Goal: Information Seeking & Learning: Learn about a topic

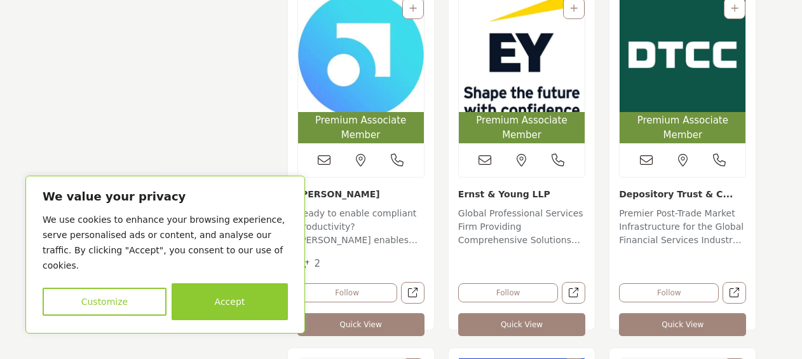
scroll to position [1069, 0]
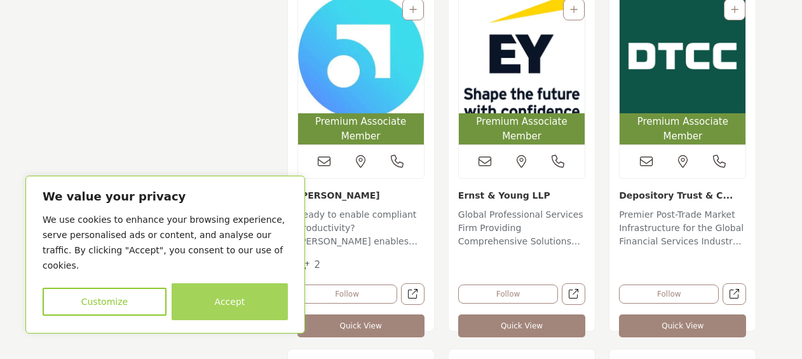
click at [208, 303] on button "Accept" at bounding box center [230, 301] width 116 height 37
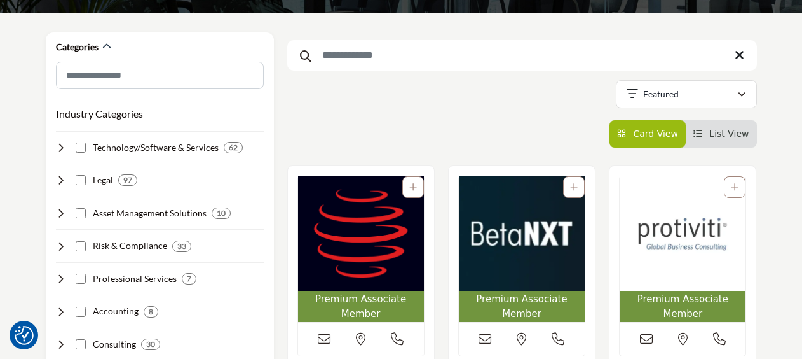
scroll to position [179, 0]
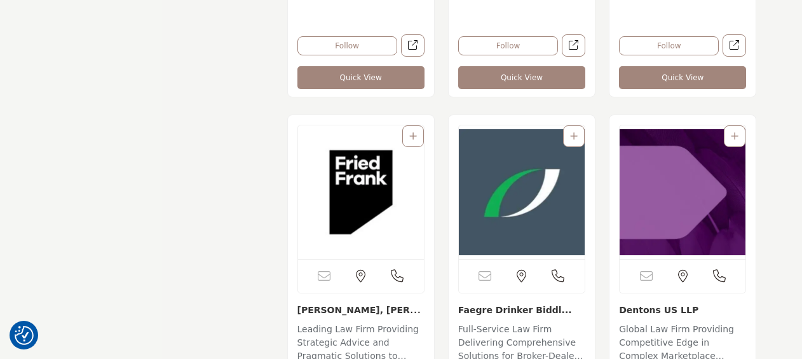
scroll to position [7235, 0]
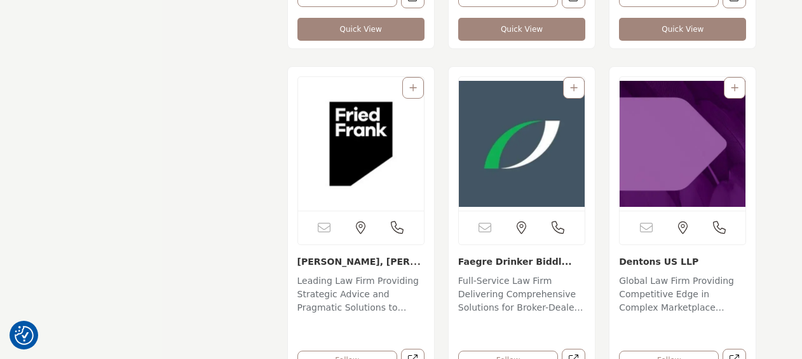
click at [654, 274] on p "Global Law Firm Providing Competitive Edge in Complex Marketplace Dentons is a …" at bounding box center [682, 295] width 127 height 43
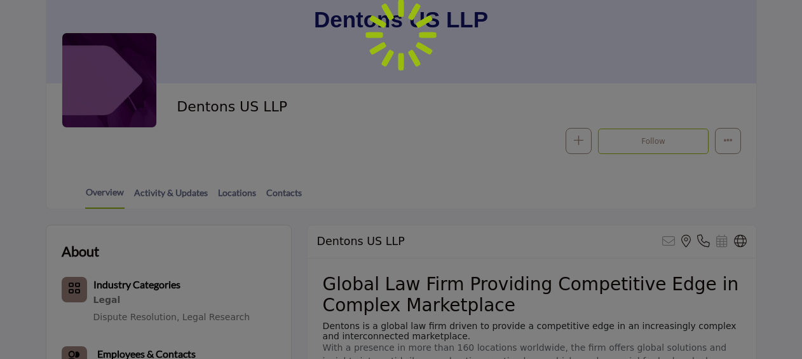
scroll to position [291, 0]
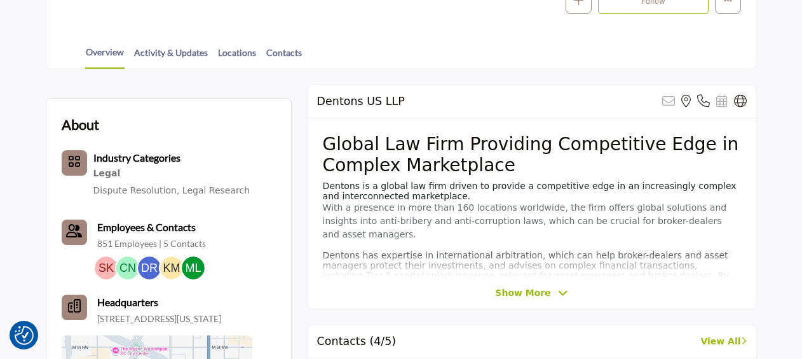
click at [516, 287] on span "Show More" at bounding box center [522, 292] width 55 height 13
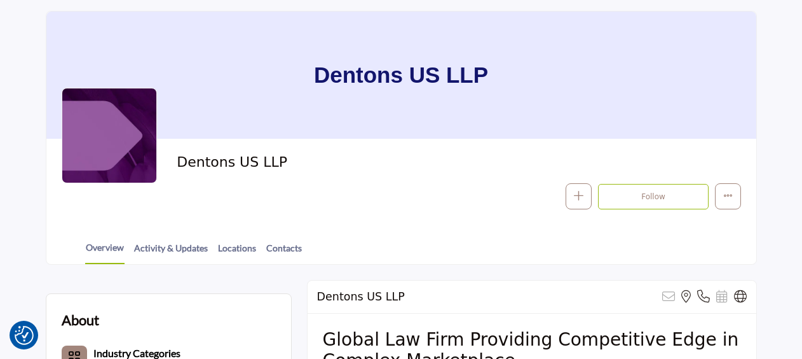
scroll to position [153, 0]
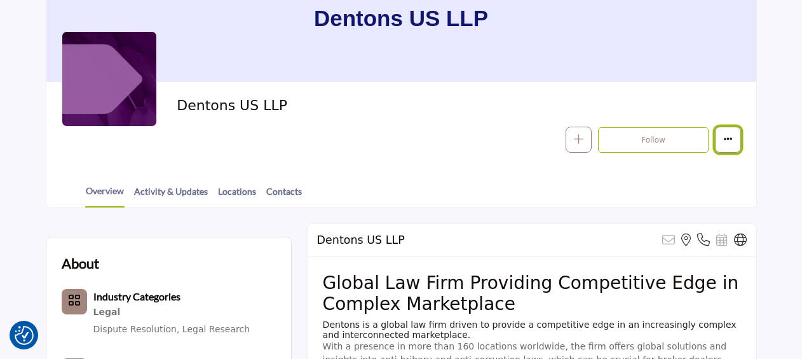
click at [735, 146] on button "More details" at bounding box center [728, 140] width 26 height 26
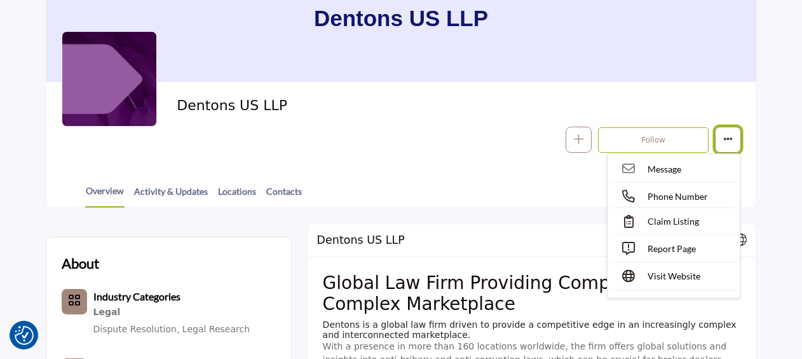
click at [735, 144] on button "More details" at bounding box center [728, 140] width 26 height 26
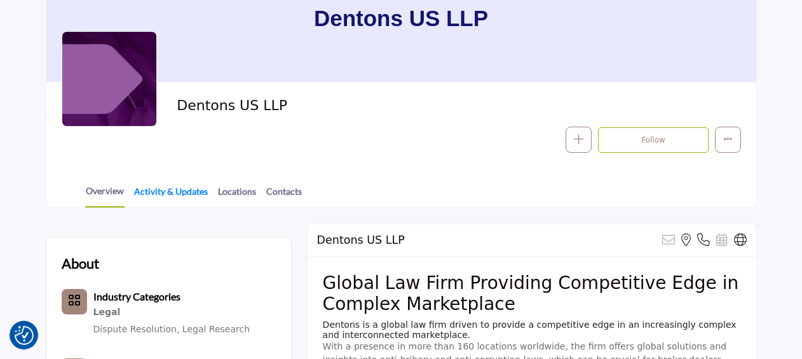
click at [165, 190] on link "Activity & Updates" at bounding box center [171, 195] width 75 height 22
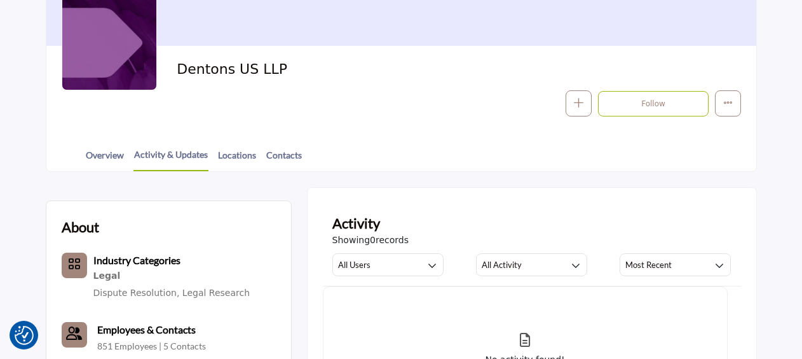
scroll to position [180, 0]
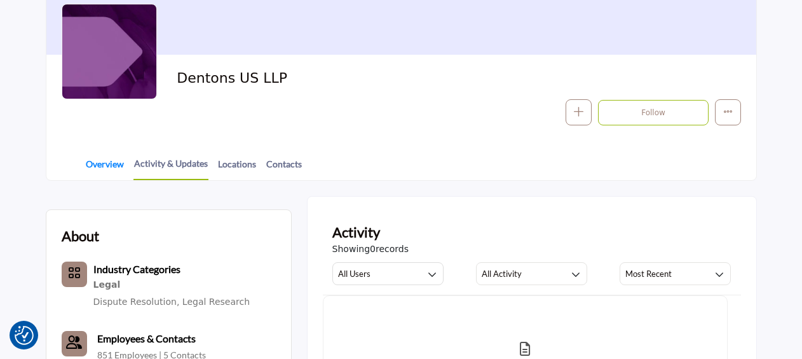
click at [93, 171] on link "Overview" at bounding box center [104, 168] width 39 height 22
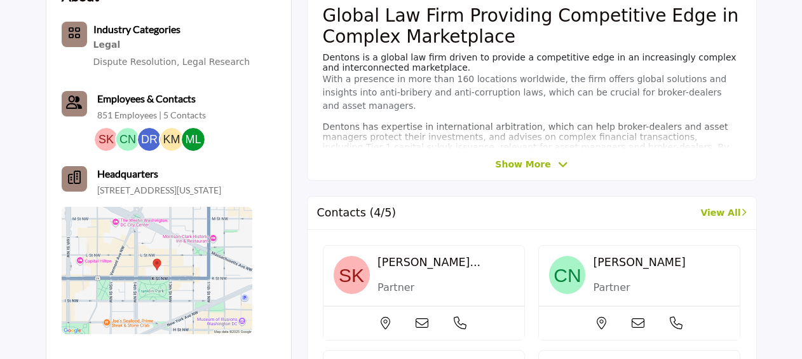
scroll to position [418, 0]
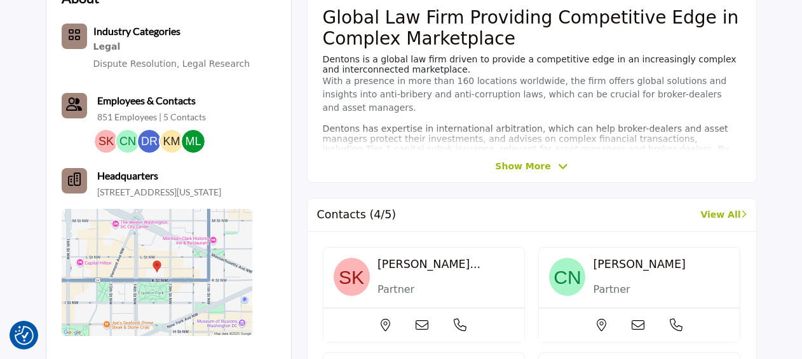
click at [510, 163] on span "Show More" at bounding box center [522, 166] width 55 height 13
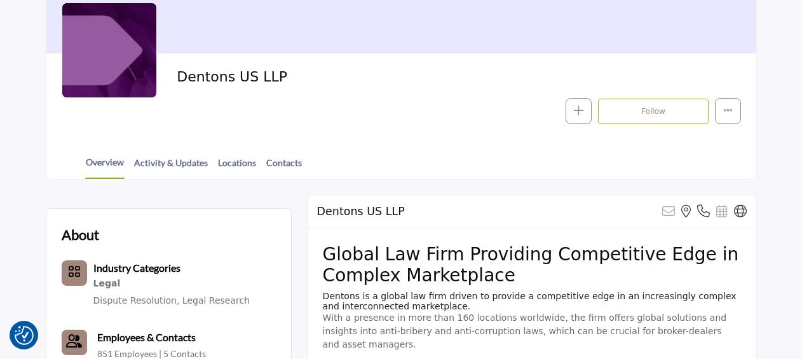
scroll to position [182, 0]
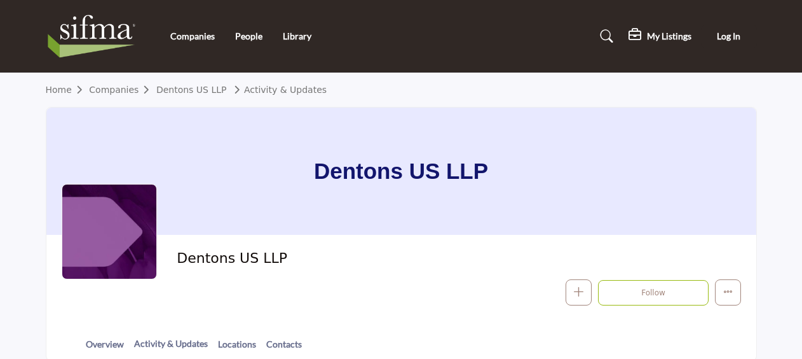
scroll to position [128, 0]
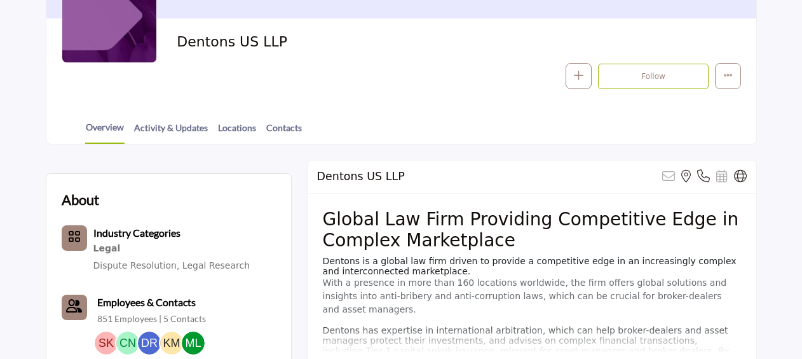
scroll to position [216, 0]
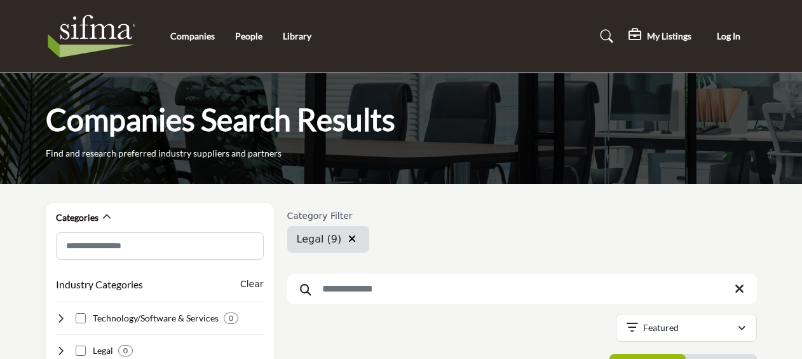
scroll to position [3014, 0]
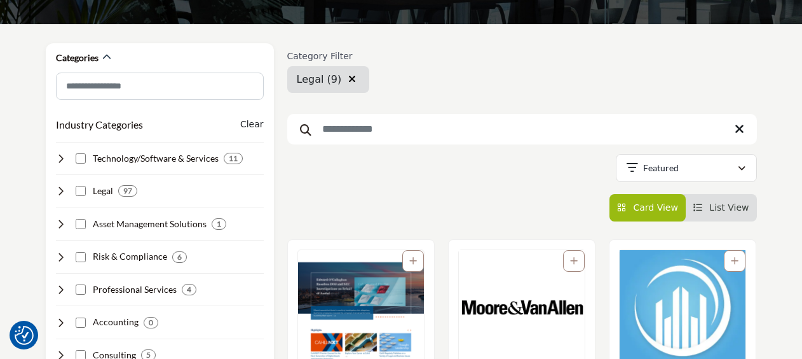
scroll to position [163, 0]
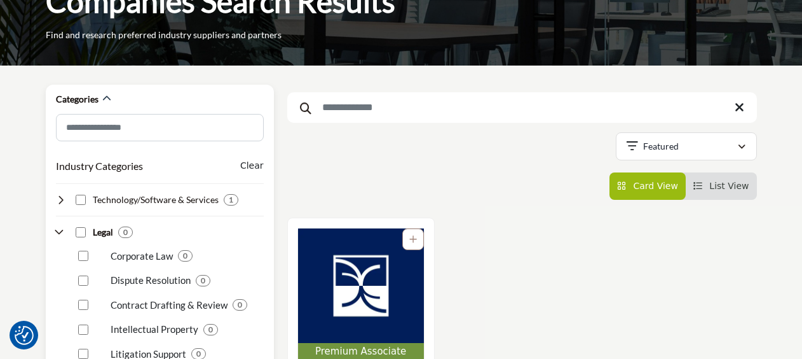
scroll to position [3, 0]
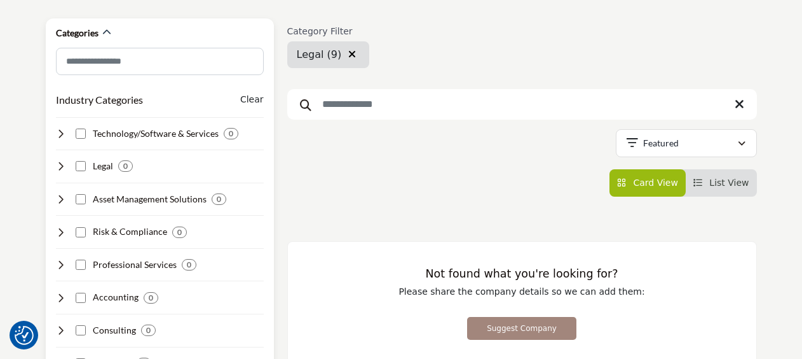
scroll to position [185, 0]
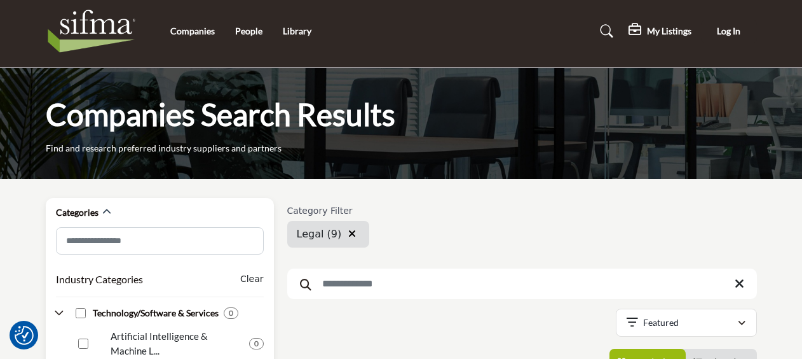
scroll to position [236, 0]
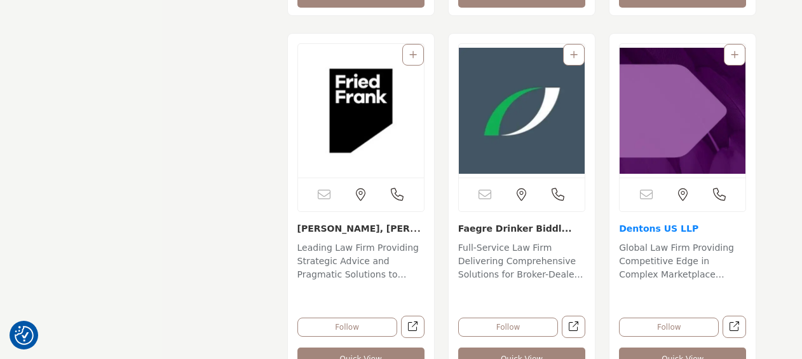
scroll to position [7394, 0]
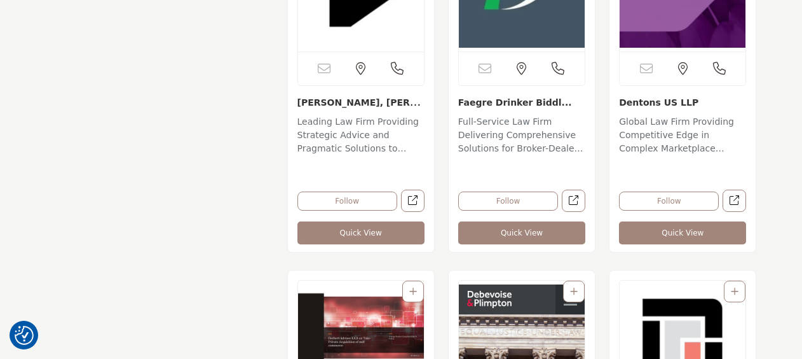
click at [684, 146] on p "Global Law Firm Providing Competitive Edge in Complex Marketplace Dentons is a …" at bounding box center [682, 136] width 127 height 43
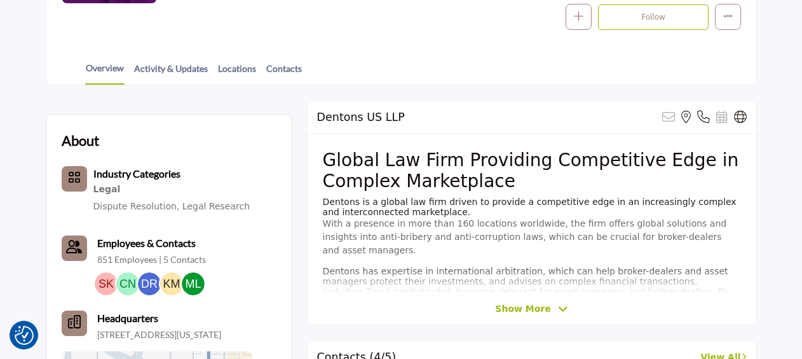
scroll to position [274, 0]
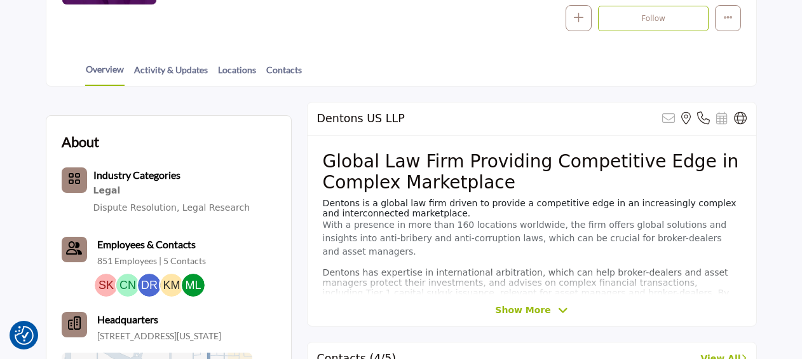
click at [528, 304] on span "Show More" at bounding box center [522, 309] width 55 height 13
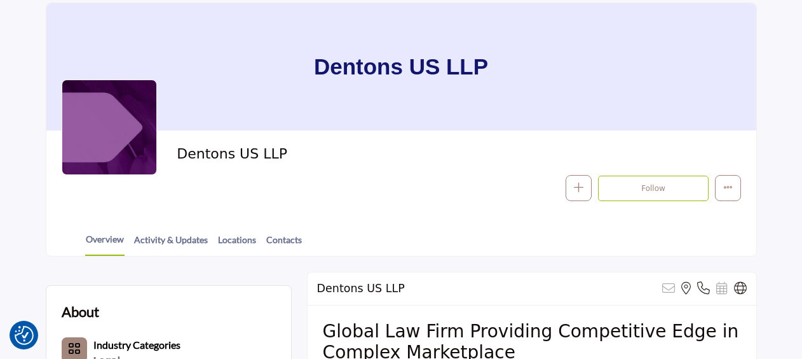
scroll to position [102, 0]
